Goal: Check status

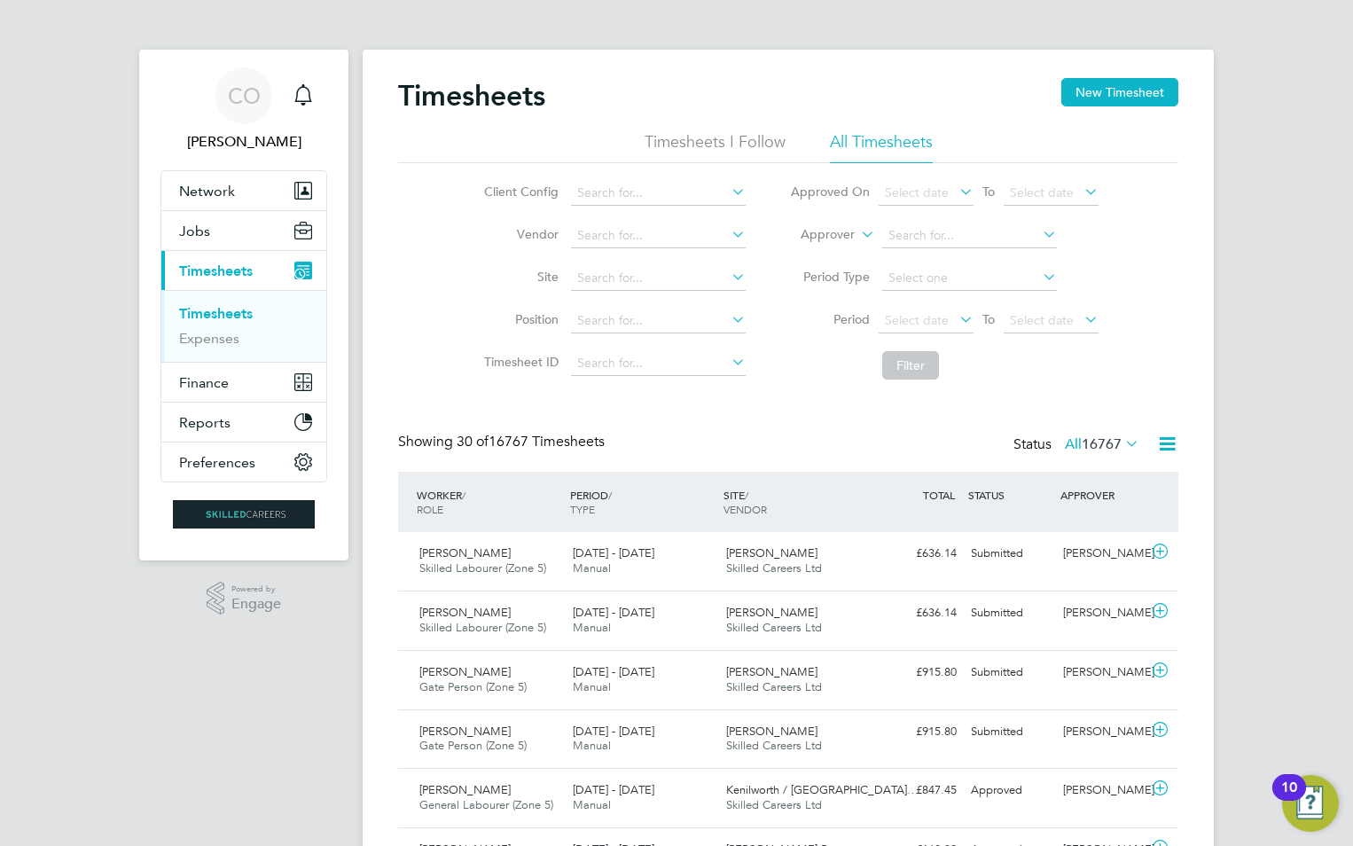
click at [839, 238] on label "Approver" at bounding box center [815, 235] width 80 height 18
click at [836, 250] on li "Worker" at bounding box center [811, 255] width 88 height 23
click at [922, 231] on input at bounding box center [969, 235] width 175 height 25
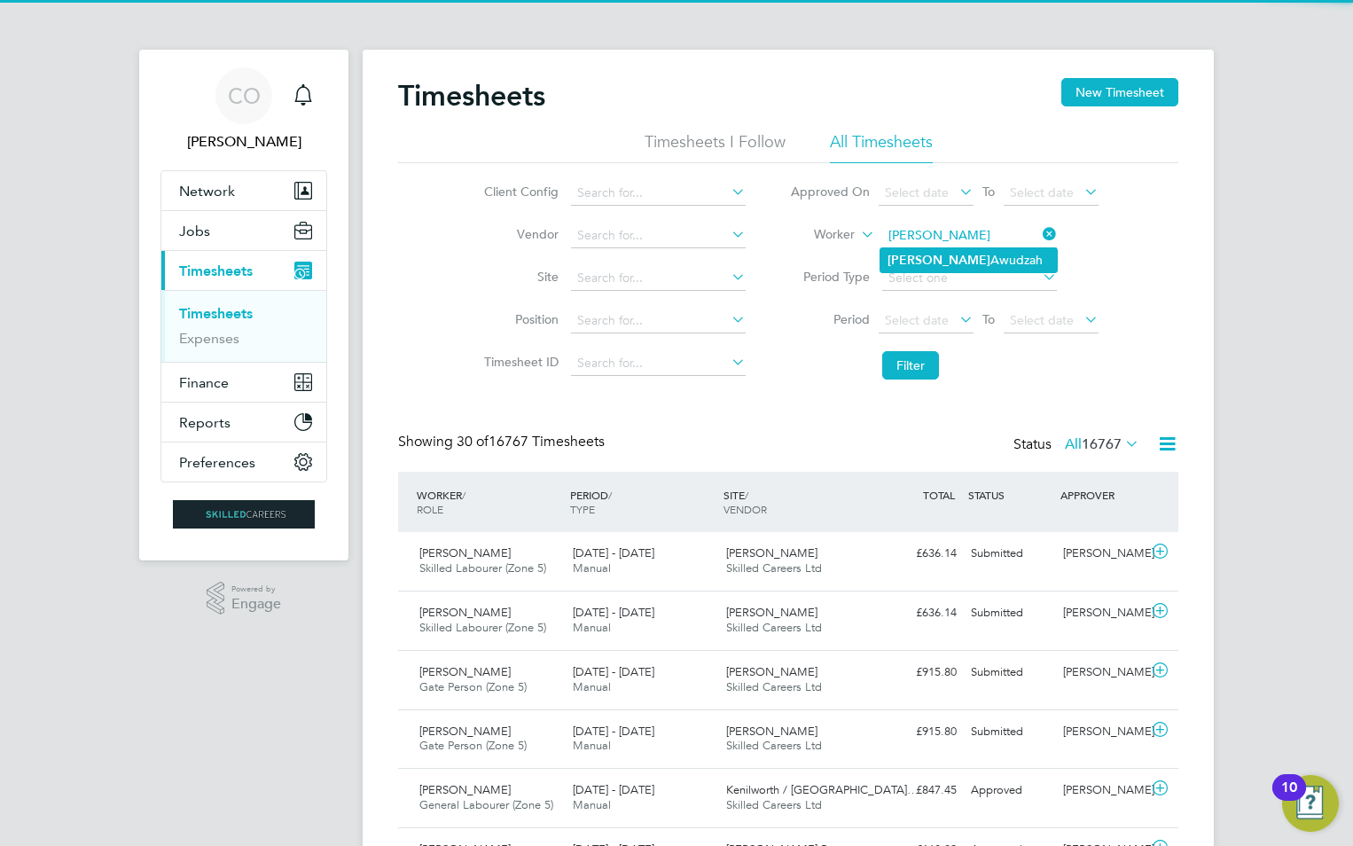
click at [940, 256] on li "[PERSON_NAME]" at bounding box center [968, 260] width 176 height 24
type input "[PERSON_NAME]"
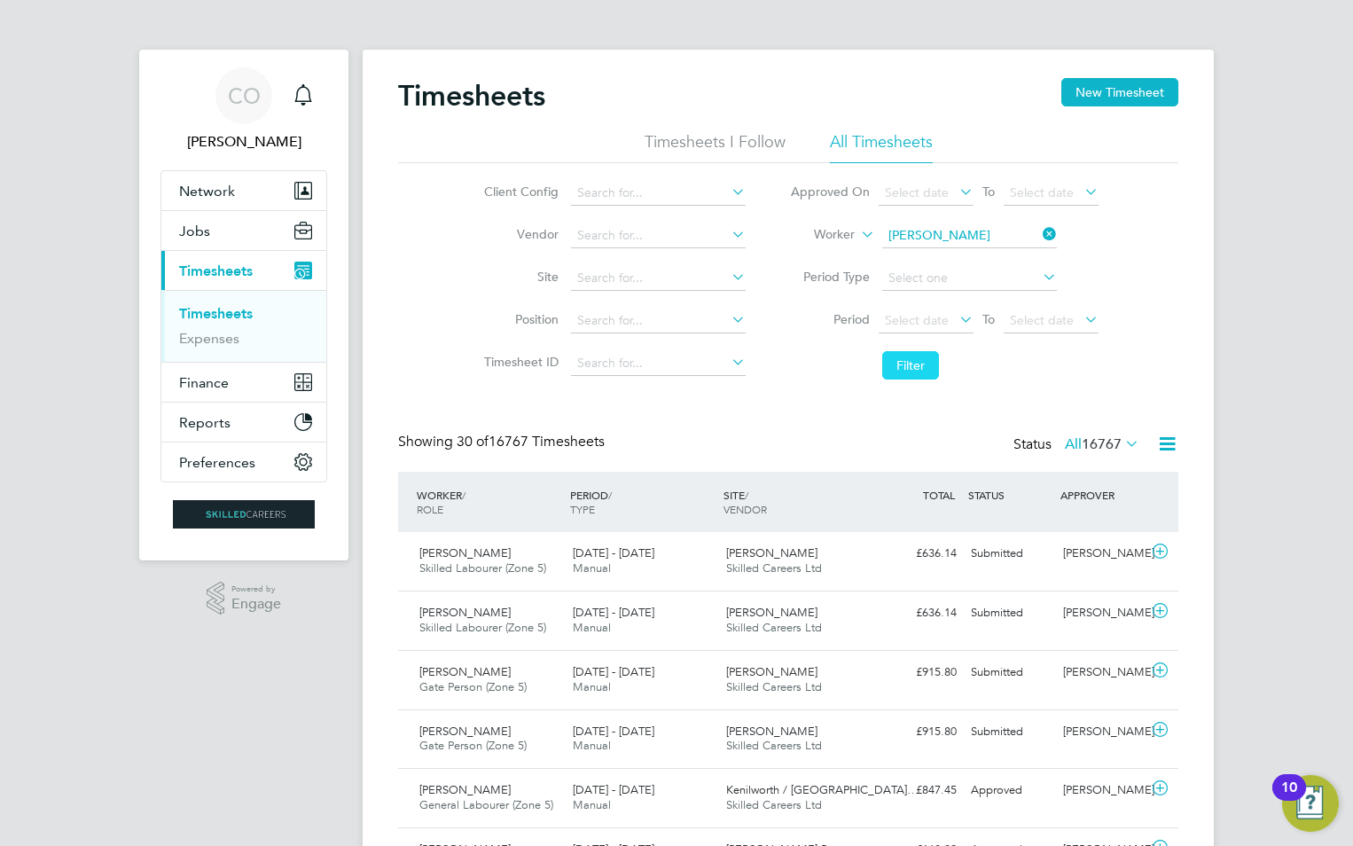
click at [914, 371] on button "Filter" at bounding box center [910, 365] width 57 height 28
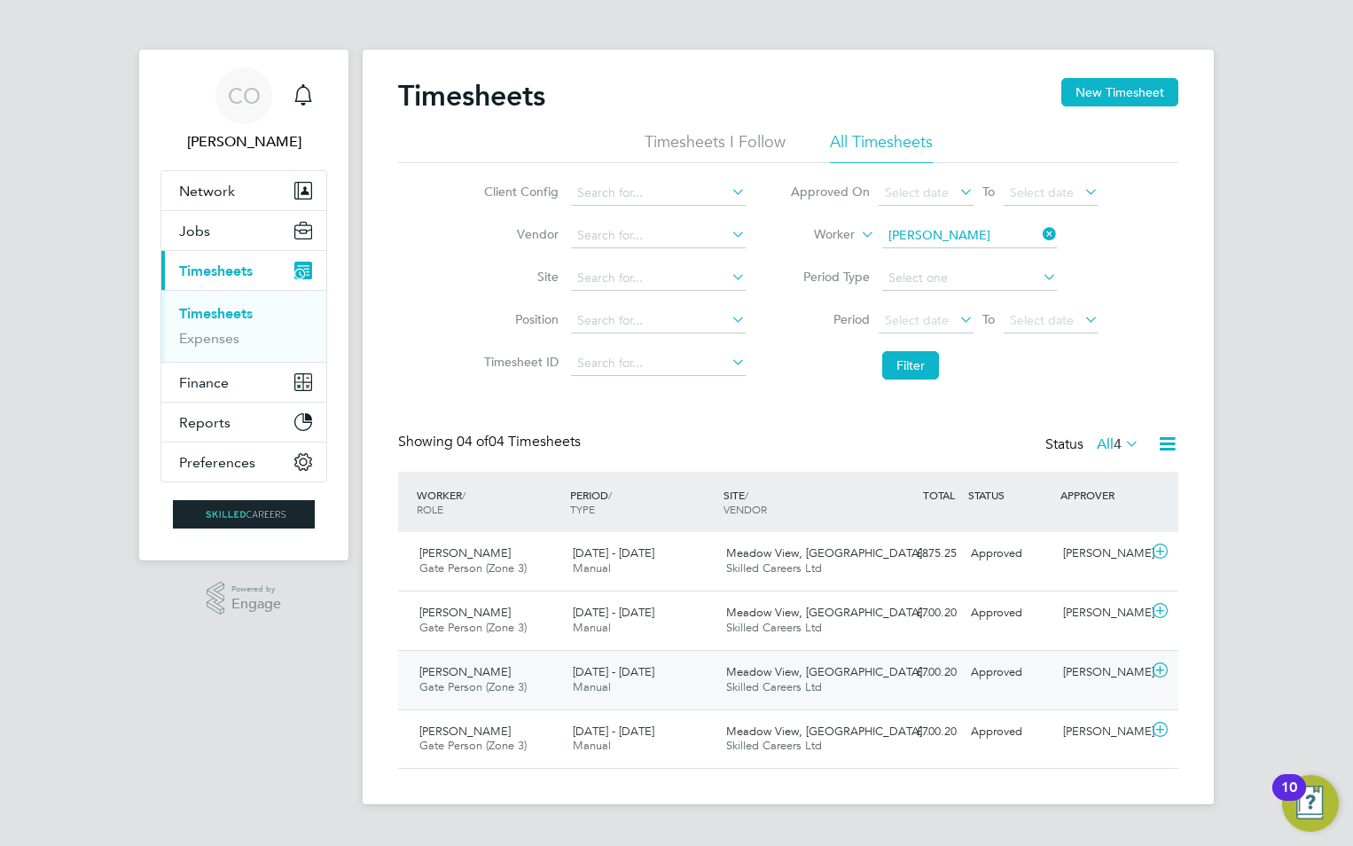
click at [656, 687] on div "[DATE] - [DATE] Manual" at bounding box center [642, 680] width 153 height 44
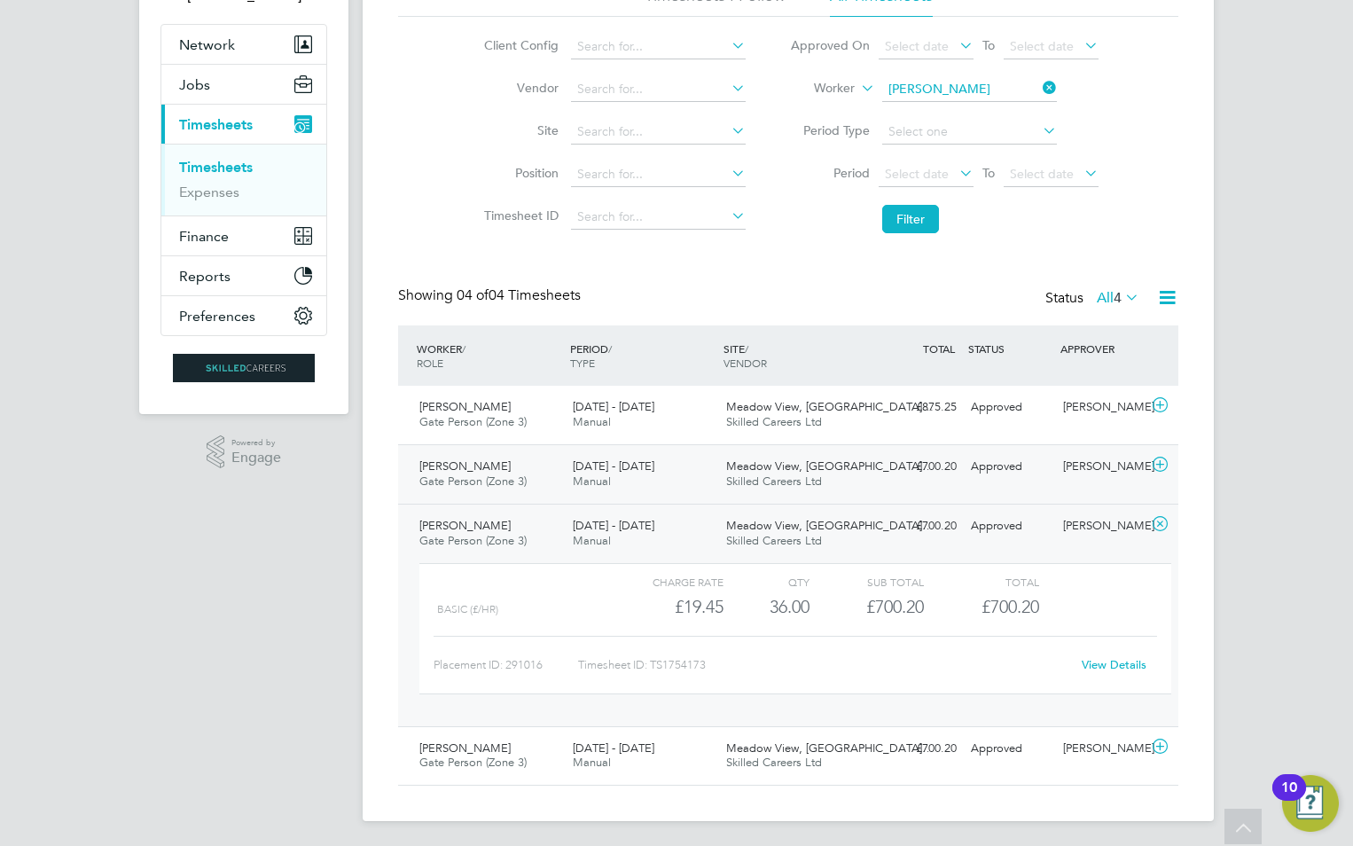
click at [730, 482] on span "Skilled Careers Ltd" at bounding box center [774, 480] width 96 height 15
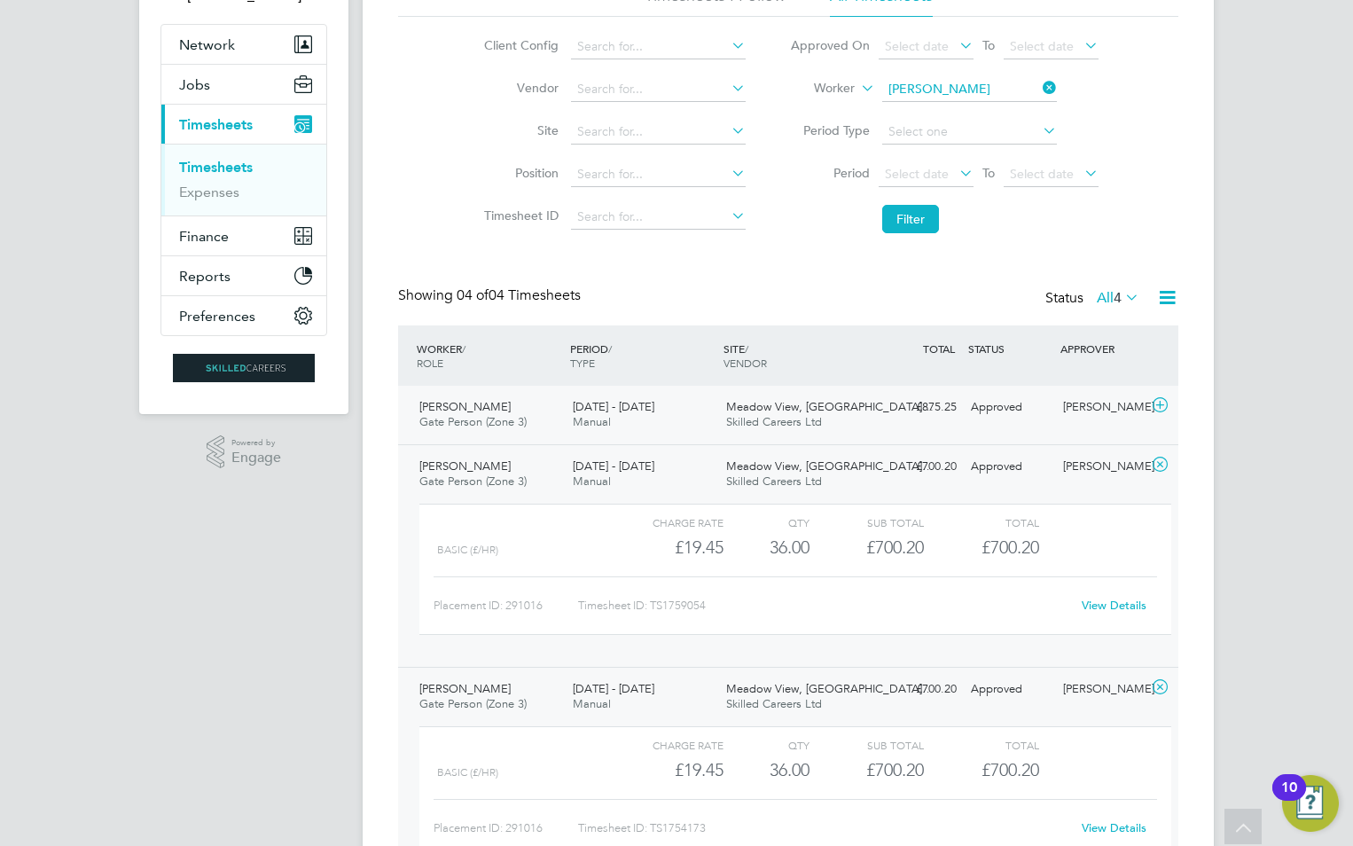
click at [743, 426] on span "Skilled Careers Ltd" at bounding box center [774, 421] width 96 height 15
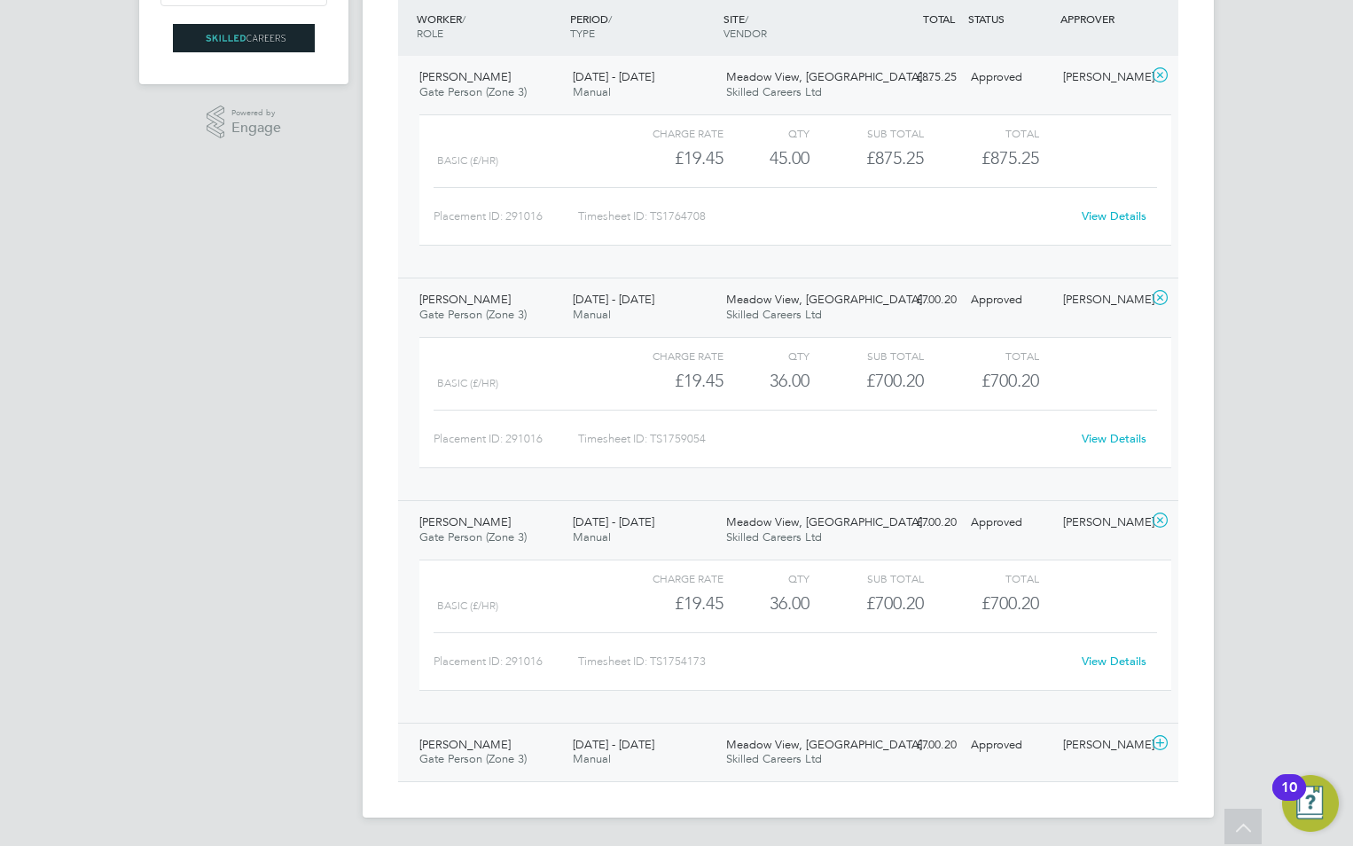
click at [724, 761] on div "Meadow View, [GEOGRAPHIC_DATA]… Skilled Careers Ltd" at bounding box center [795, 752] width 153 height 44
